Goal: Task Accomplishment & Management: Use online tool/utility

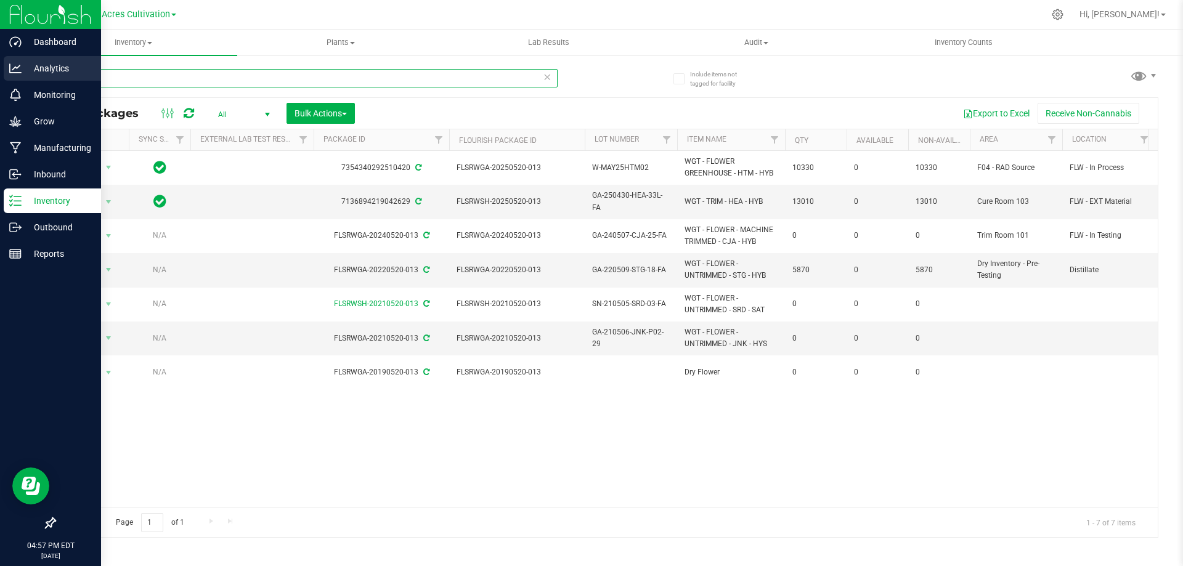
drag, startPoint x: 76, startPoint y: 78, endPoint x: 10, endPoint y: 78, distance: 65.9
click at [10, 78] on div "Dashboard Analytics Monitoring Grow Manufacturing Inbound Inventory Outbound Re…" at bounding box center [591, 283] width 1183 height 566
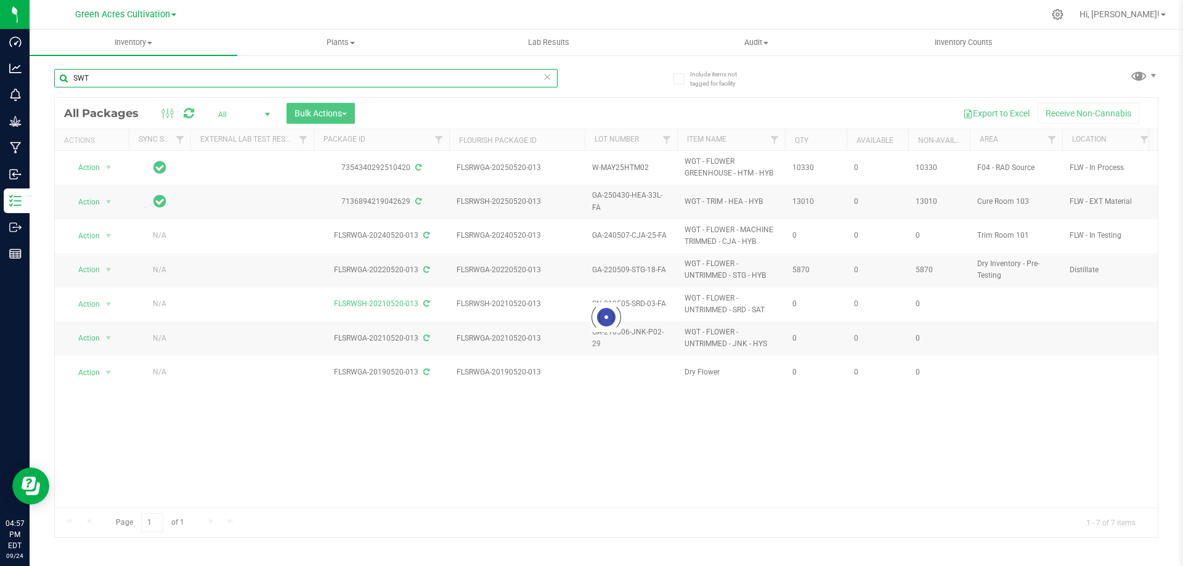
type input "SWT"
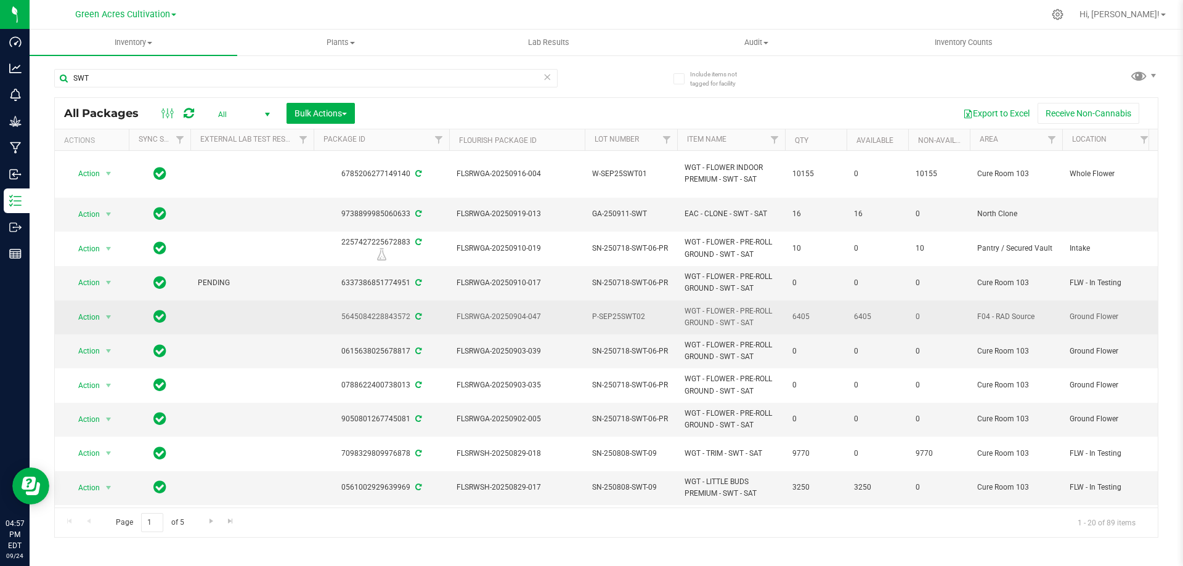
click at [630, 311] on span "P-SEP25SWT02" at bounding box center [631, 317] width 78 height 12
click at [630, 309] on input "P-SEP25SWT02" at bounding box center [628, 316] width 88 height 19
click at [598, 310] on input "GA-AUG25SWT01" at bounding box center [628, 316] width 88 height 19
type input "P-AUG25SWT01"
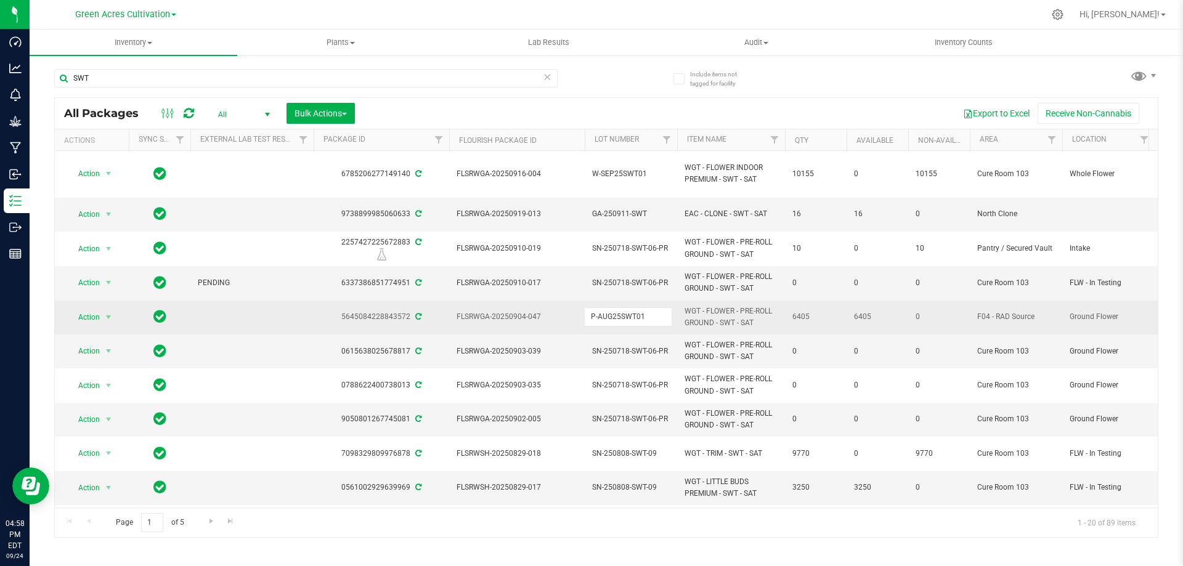
click at [716, 321] on div "All Packages All Active Only Lab Samples Locked All External Internal Bulk Acti…" at bounding box center [606, 317] width 1104 height 441
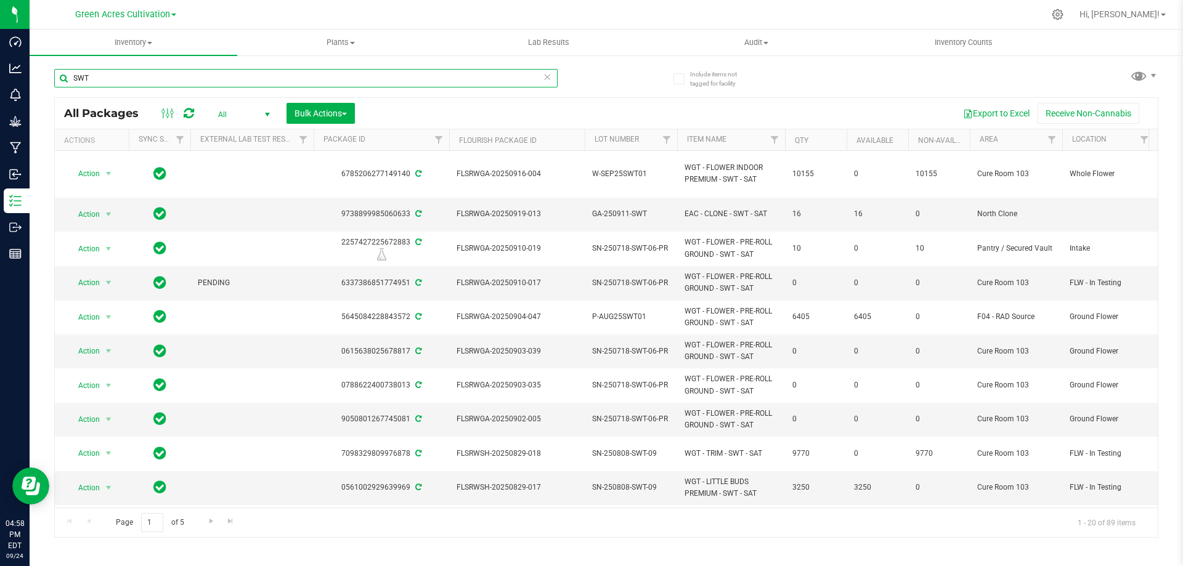
drag, startPoint x: 108, startPoint y: 77, endPoint x: 49, endPoint y: 87, distance: 59.5
click at [49, 87] on div "Include items not tagged for facility SWT All Packages All Active Only Lab Samp…" at bounding box center [606, 242] width 1153 height 376
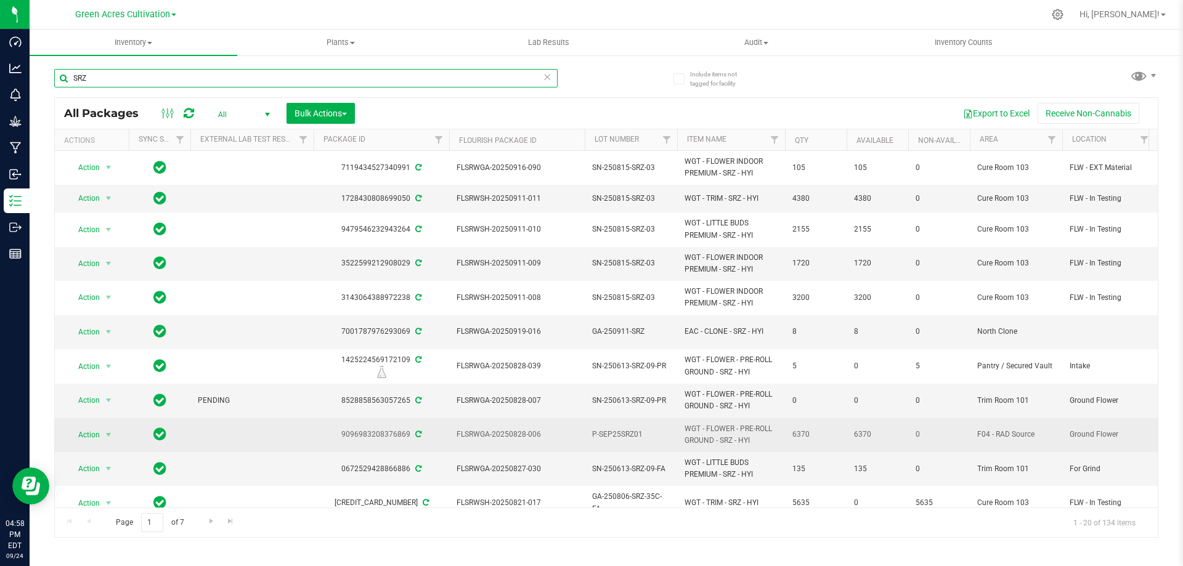
type input "SRZ"
click at [613, 429] on span "P-SEP25SRZ01" at bounding box center [631, 435] width 78 height 12
click at [611, 425] on input "P-SEP25SRZ01" at bounding box center [628, 434] width 88 height 19
type input "P-AUG25SRZ01"
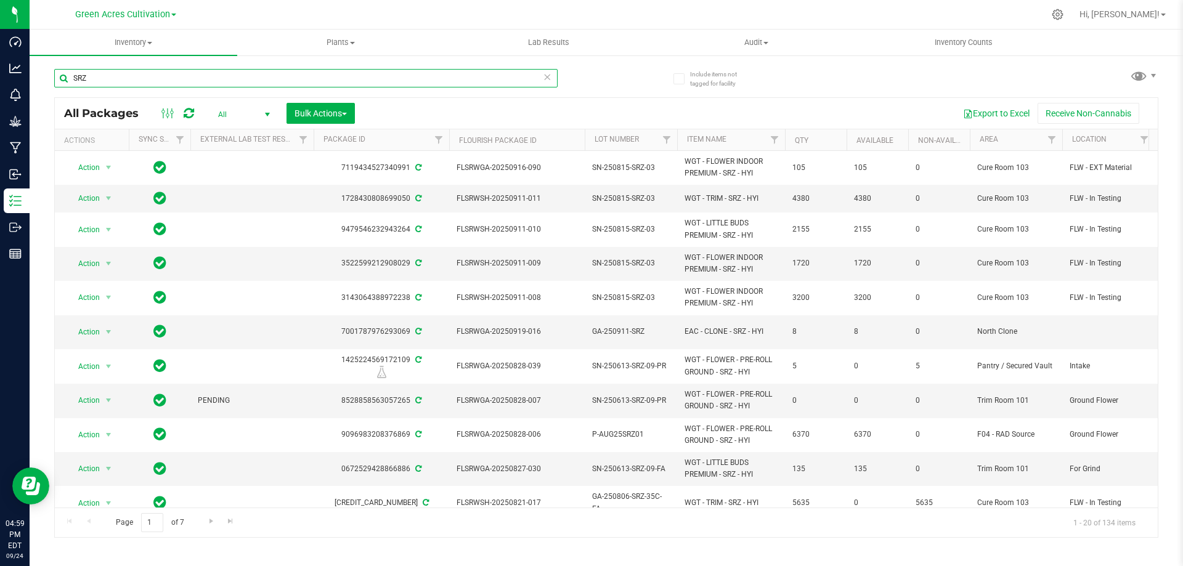
drag, startPoint x: 123, startPoint y: 84, endPoint x: 40, endPoint y: 85, distance: 82.6
click at [40, 85] on div "Include items not tagged for facility SRZ All Packages All Active Only Lab Samp…" at bounding box center [606, 242] width 1153 height 376
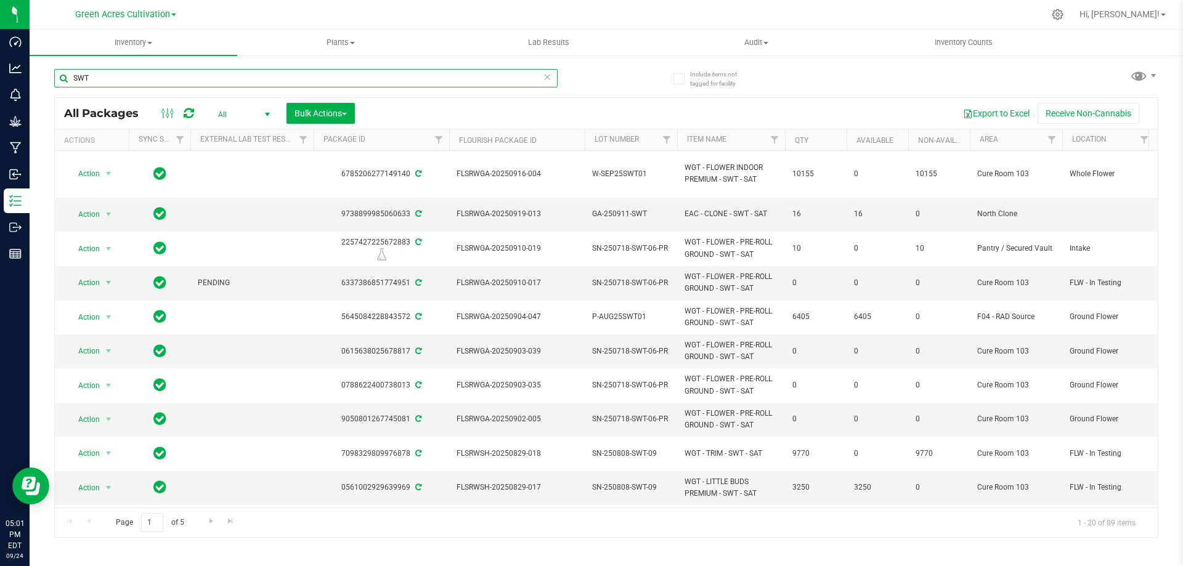
type input "SWT"
click at [1132, 10] on span "Hi, [PERSON_NAME]!" at bounding box center [1119, 14] width 80 height 10
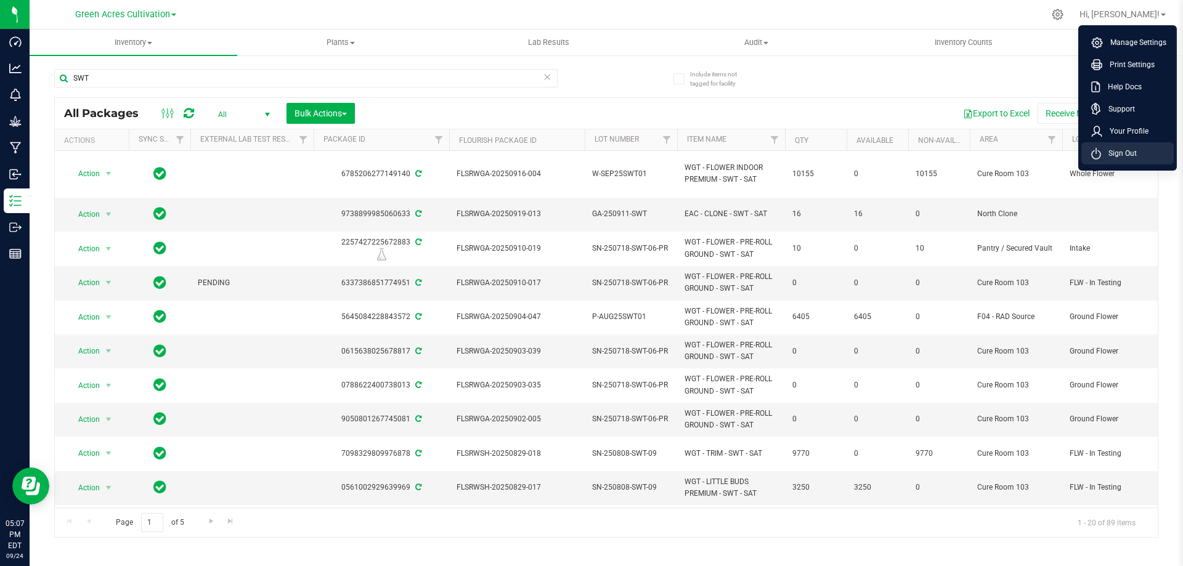
click at [1148, 150] on li "Sign Out" at bounding box center [1127, 153] width 92 height 22
